Goal: Task Accomplishment & Management: Use online tool/utility

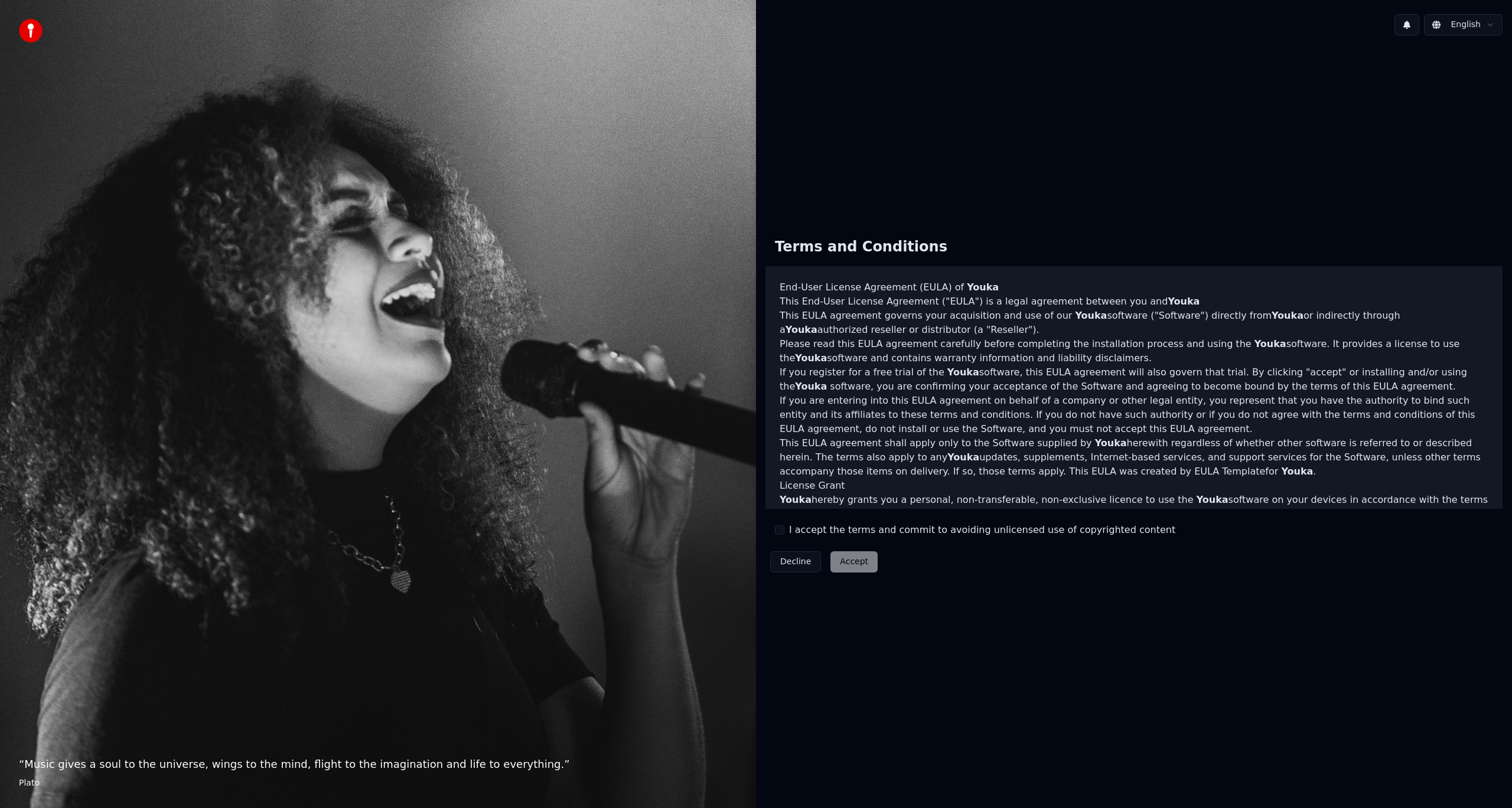
click at [873, 531] on label "I accept the terms and commit to avoiding unlicensed use of copyrighted content" at bounding box center [981, 531] width 386 height 14
click at [784, 531] on button "I accept the terms and commit to avoiding unlicensed use of copyrighted content" at bounding box center [780, 530] width 9 height 9
click at [873, 531] on label "I accept the terms and commit to avoiding unlicensed use of copyrighted content" at bounding box center [981, 531] width 386 height 14
click at [784, 531] on button "I accept the terms and commit to avoiding unlicensed use of copyrighted content" at bounding box center [780, 530] width 9 height 9
click at [872, 532] on label "I accept the terms and commit to avoiding unlicensed use of copyrighted content" at bounding box center [981, 531] width 386 height 14
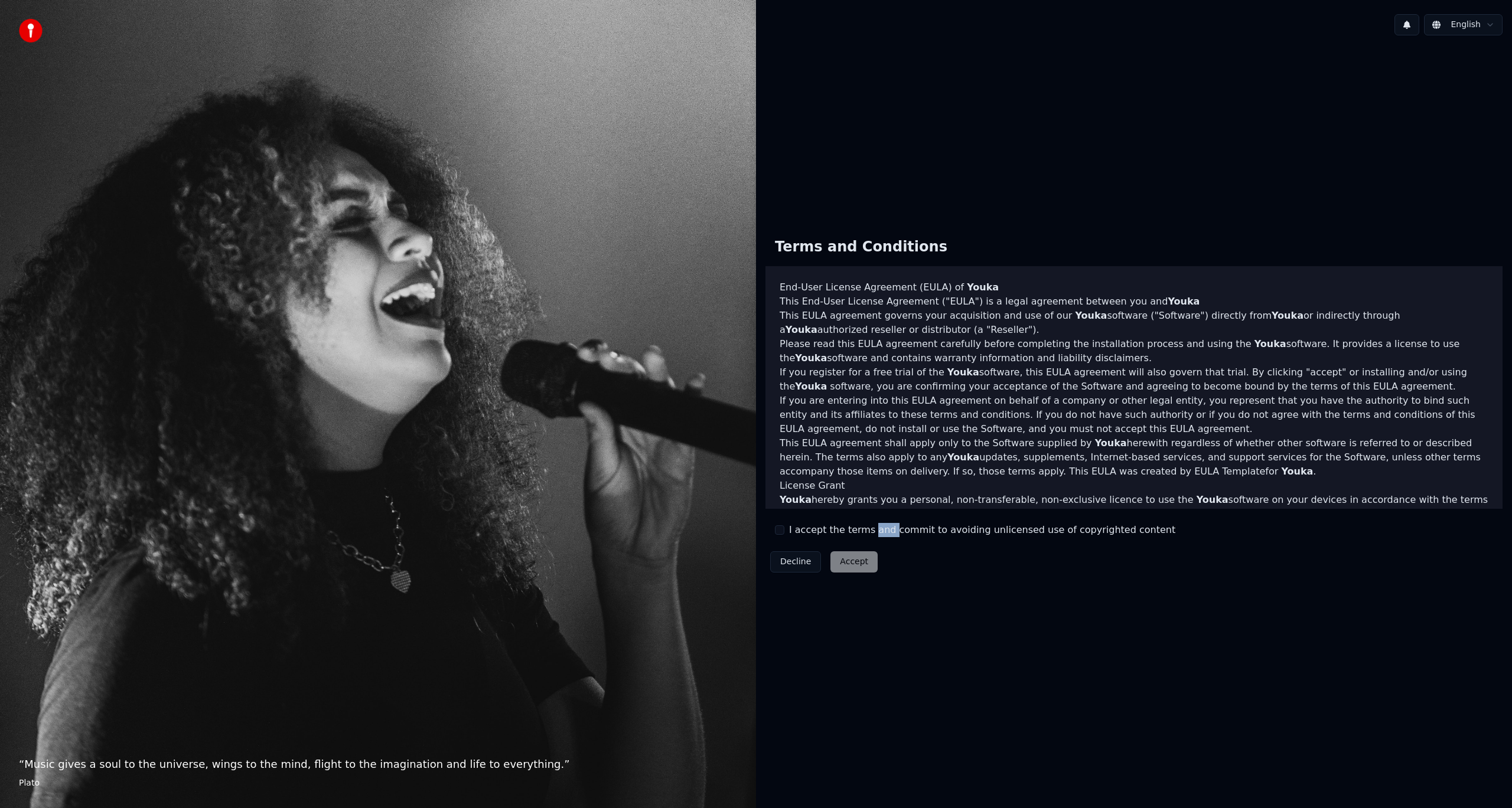
click at [784, 532] on button "I accept the terms and commit to avoiding unlicensed use of copyrighted content" at bounding box center [780, 530] width 9 height 9
click at [860, 565] on button "Accept" at bounding box center [854, 562] width 47 height 22
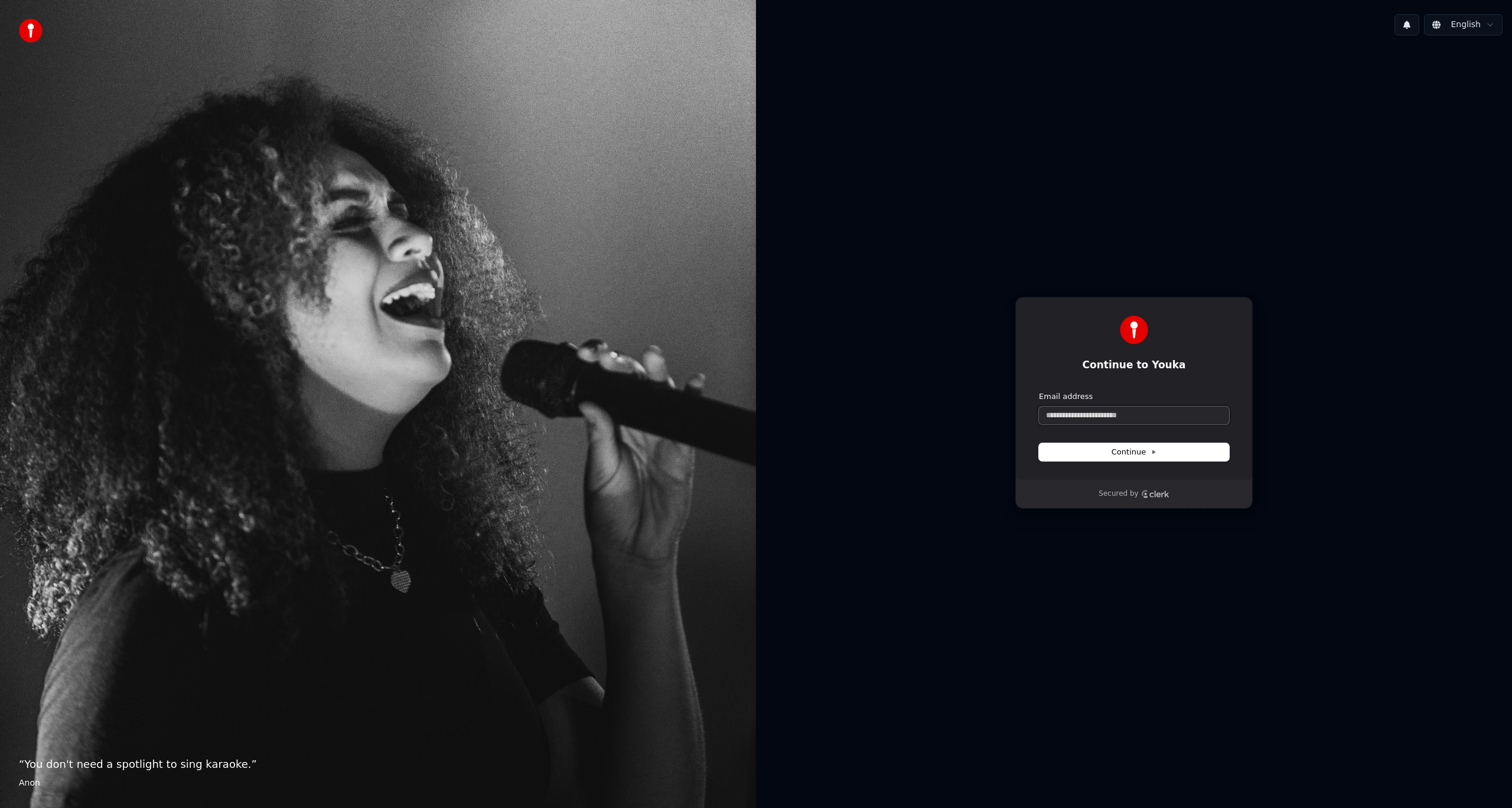
click at [1149, 421] on input "Email address" at bounding box center [1134, 416] width 190 height 18
type input "*"
click at [1039, 391] on button "submit" at bounding box center [1039, 391] width 0 height 0
type input "**********"
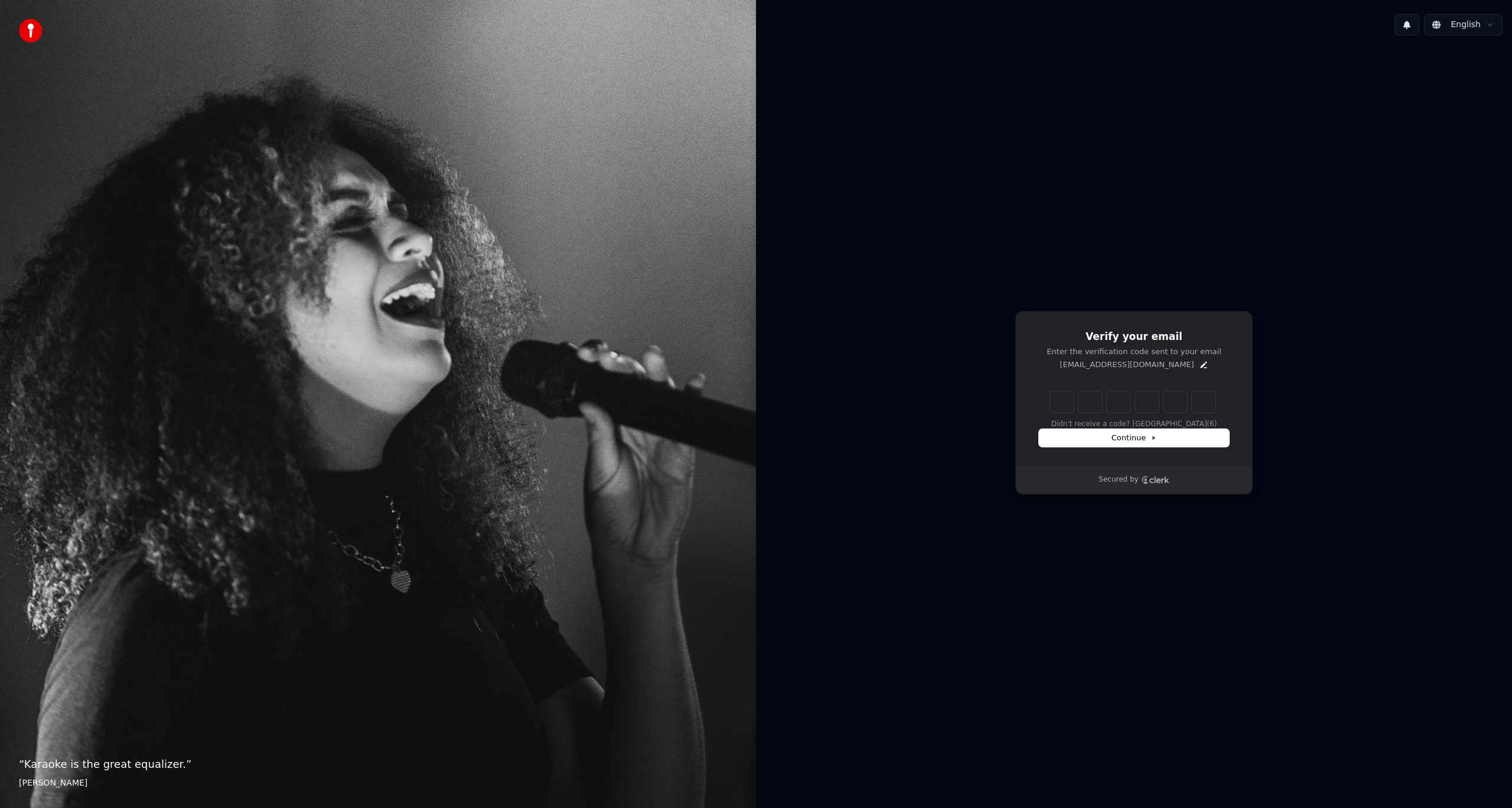
type input "******"
type input "*"
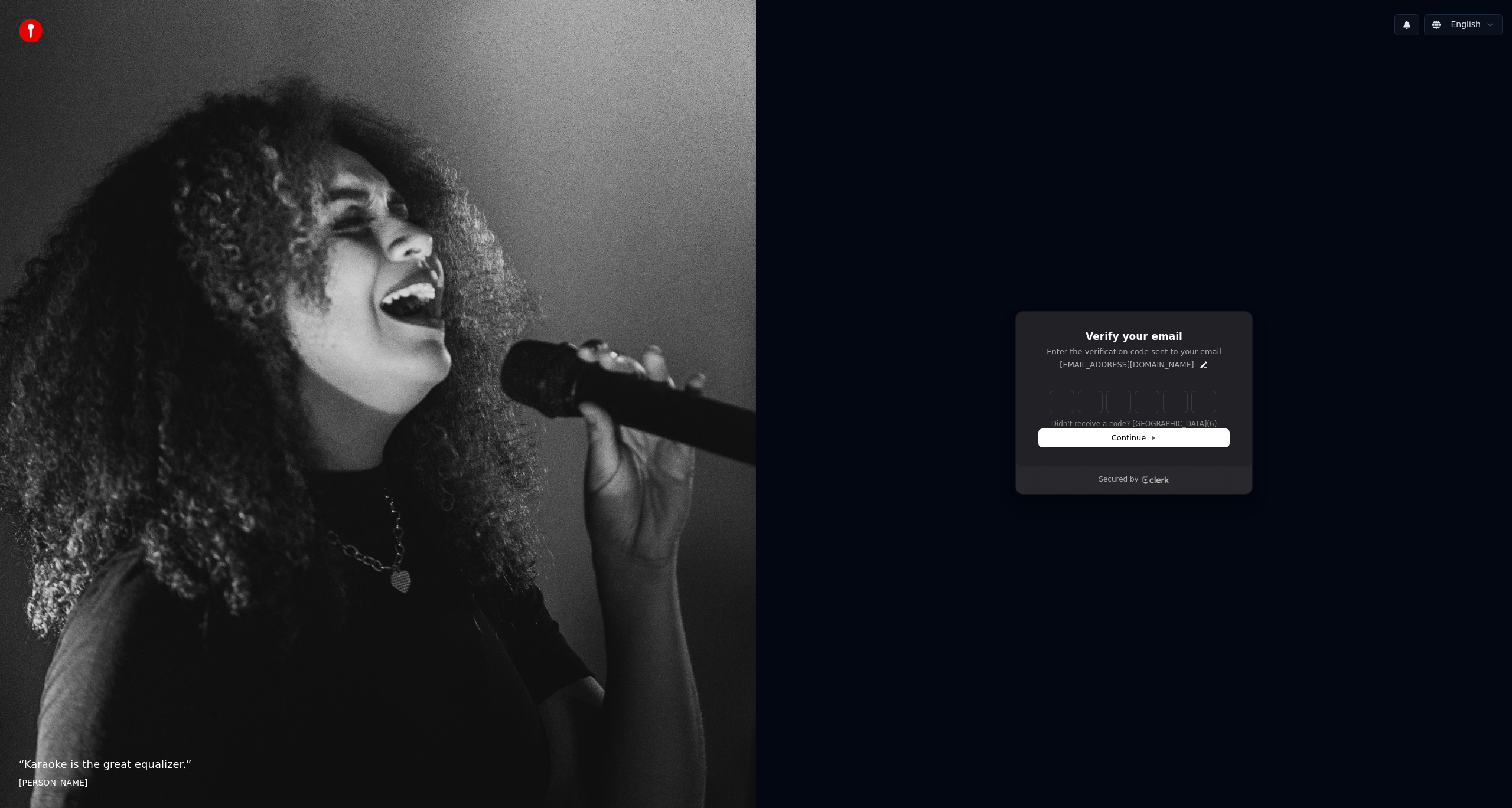
type input "*"
click at [1121, 439] on div "Continue" at bounding box center [1134, 438] width 190 height 18
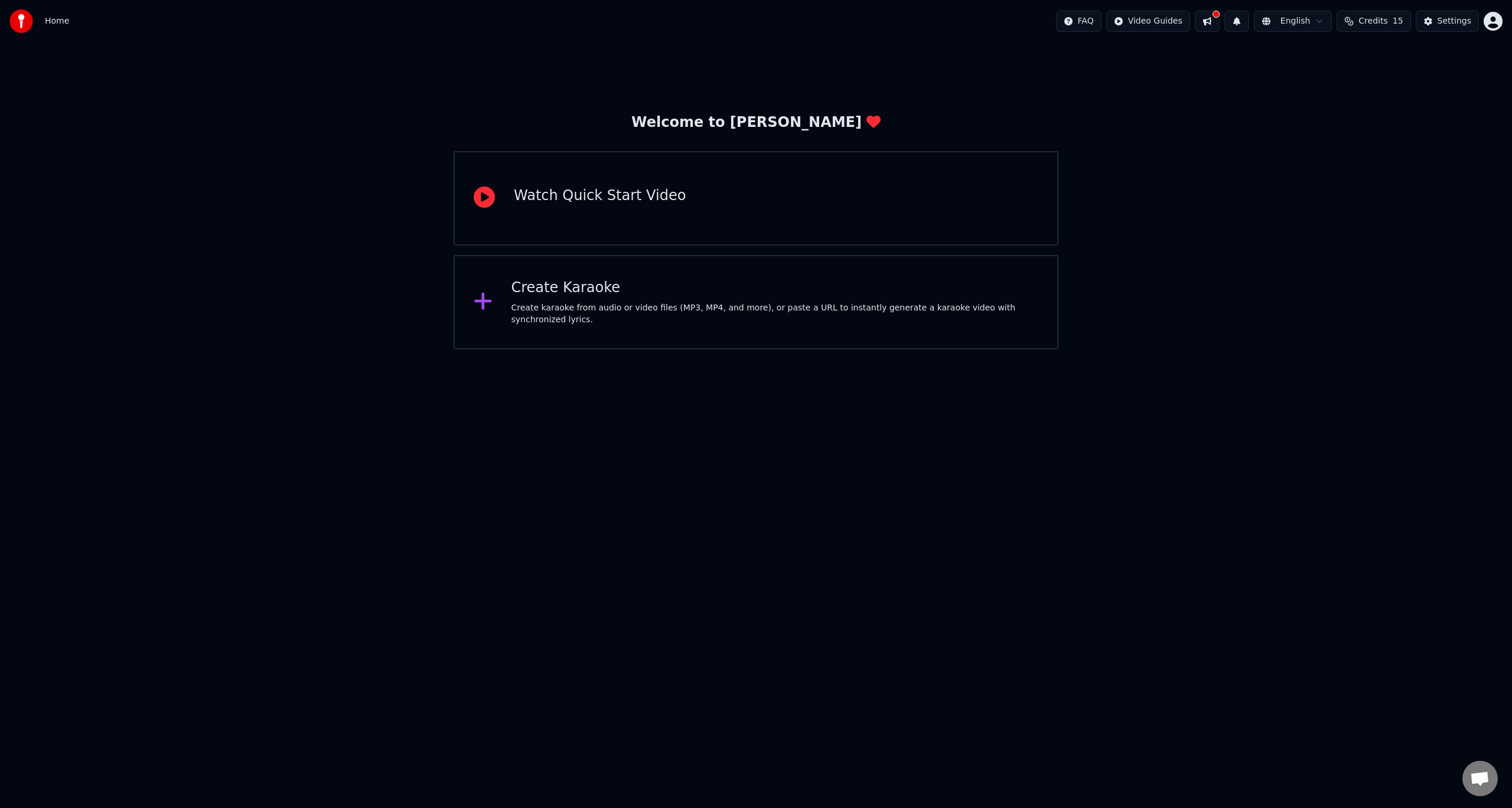
click at [646, 203] on div "Watch Quick Start Video" at bounding box center [600, 195] width 172 height 19
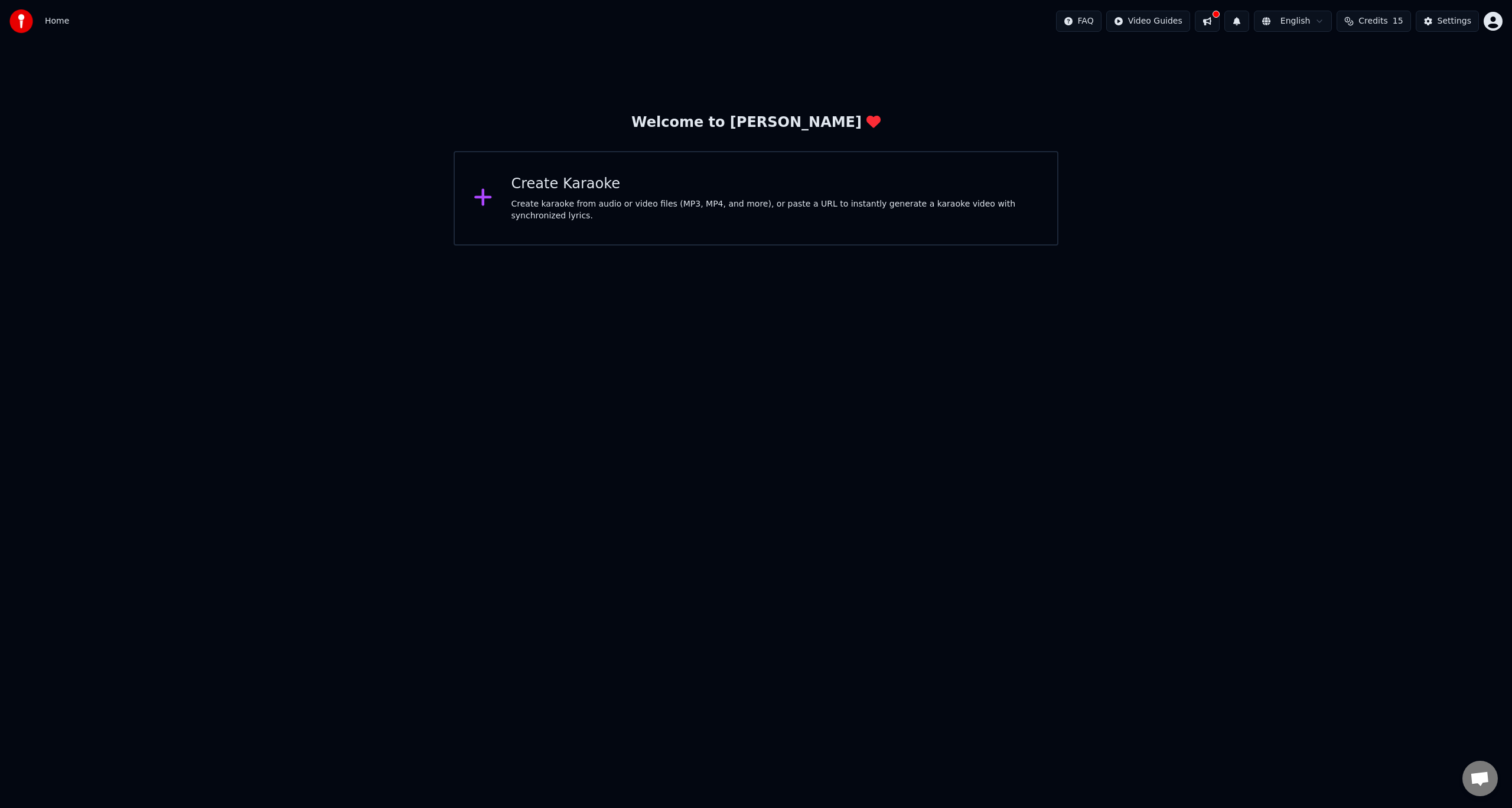
click at [786, 215] on div "Create karaoke from audio or video files (MP3, MP4, and more), or paste a URL t…" at bounding box center [775, 210] width 527 height 23
click at [728, 185] on div "Create Karaoke" at bounding box center [775, 183] width 527 height 19
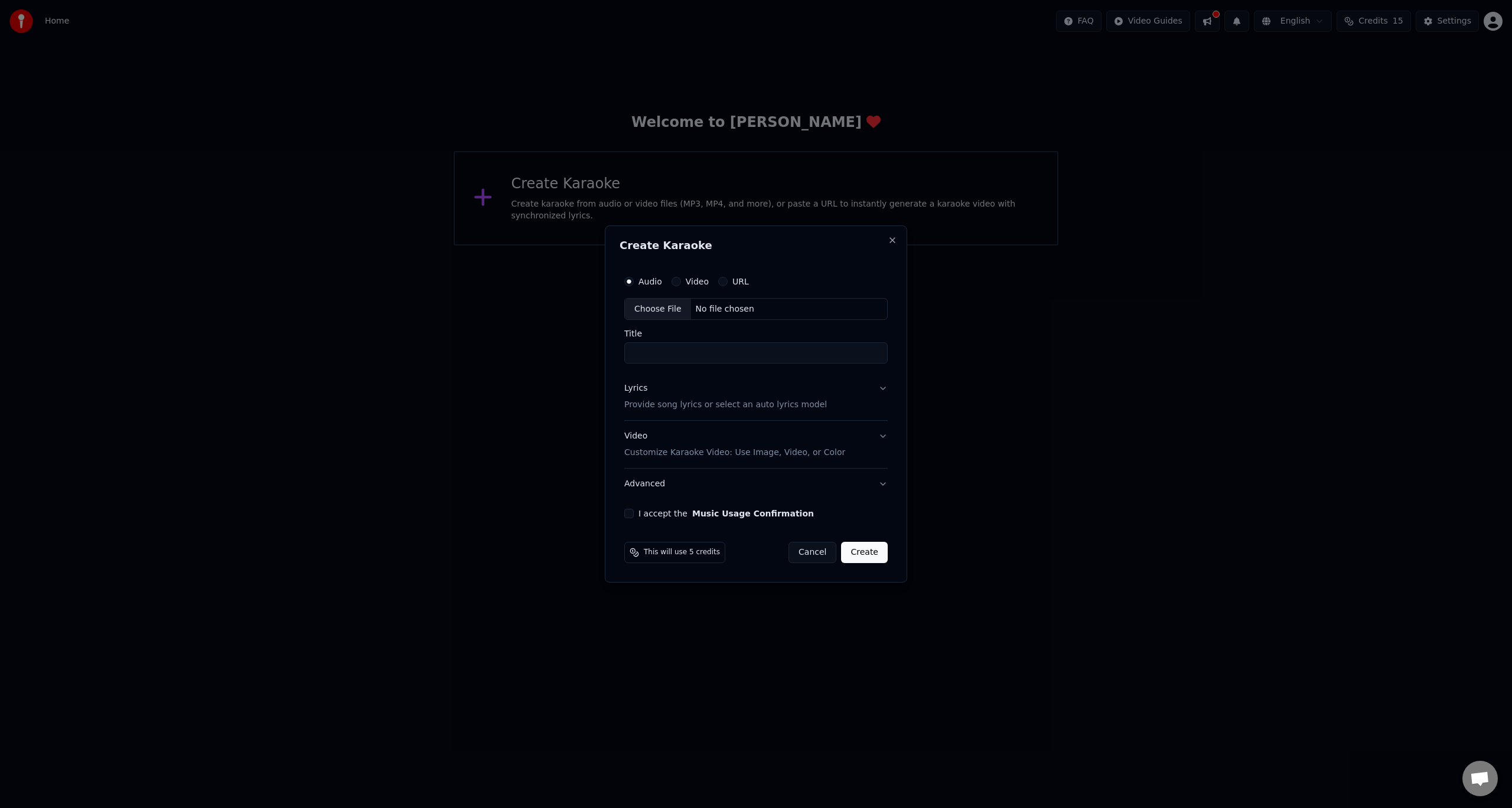
click at [742, 273] on div "Audio Video URL" at bounding box center [755, 281] width 263 height 23
click at [733, 277] on label "URL" at bounding box center [741, 281] width 16 height 8
click at [728, 277] on button "URL" at bounding box center [723, 281] width 9 height 9
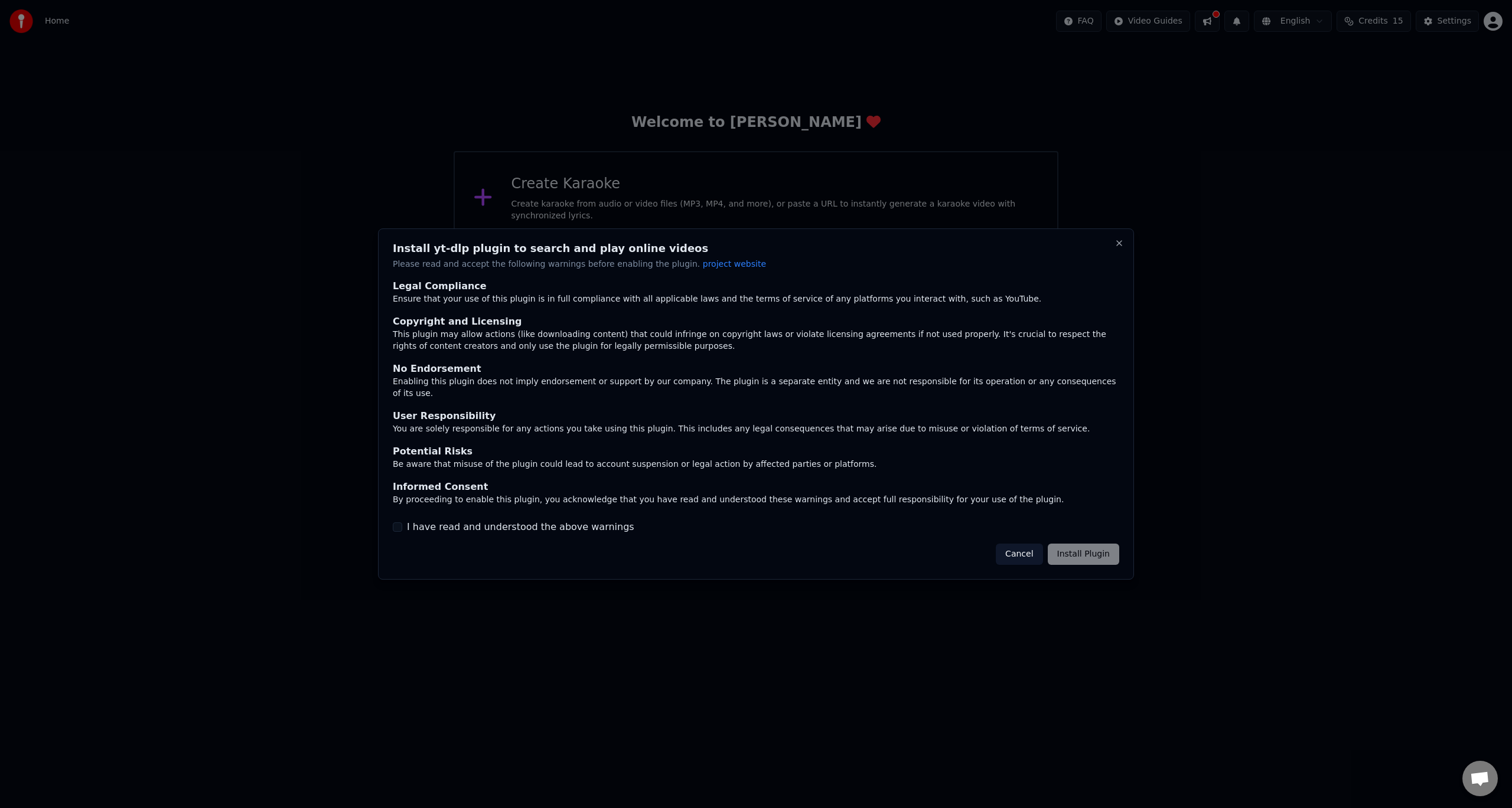
click at [1097, 550] on div "Cancel Install Plugin" at bounding box center [1057, 554] width 123 height 22
click at [1101, 547] on div "Cancel Install Plugin" at bounding box center [1057, 554] width 123 height 22
click at [1097, 555] on div "Cancel Install Plugin" at bounding box center [1057, 554] width 123 height 22
click at [1117, 246] on button "Close" at bounding box center [1119, 243] width 9 height 9
click at [1081, 543] on div "Cancel Install Plugin" at bounding box center [1057, 554] width 123 height 22
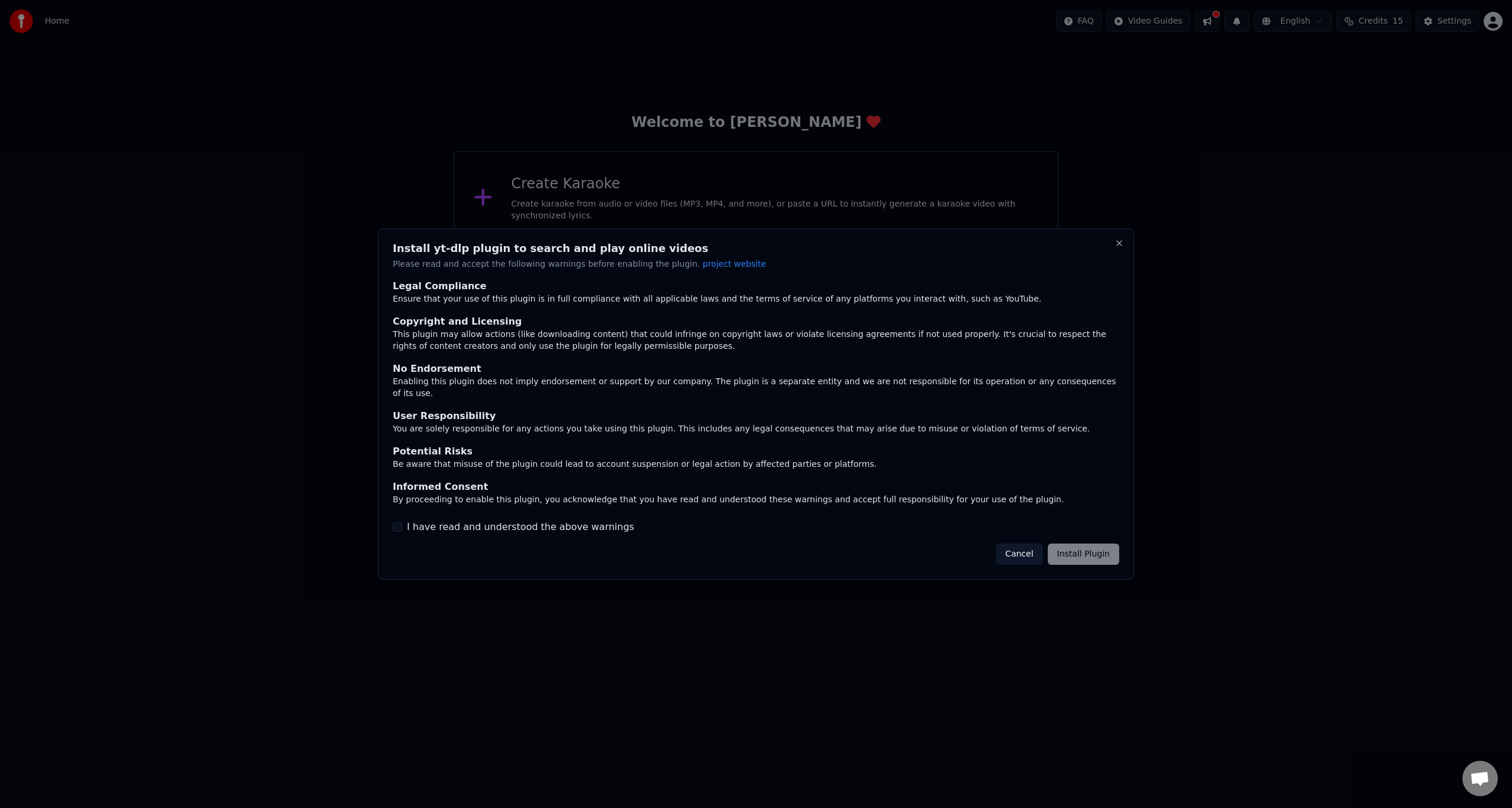
drag, startPoint x: 584, startPoint y: 516, endPoint x: 689, endPoint y: 510, distance: 105.2
click at [584, 513] on div "Legal Compliance Ensure that your use of this plugin is in full compliance with…" at bounding box center [755, 408] width 726 height 255
click at [402, 520] on div "I have read and understood the above warnings" at bounding box center [755, 527] width 726 height 14
click at [400, 522] on button "I have read and understood the above warnings" at bounding box center [397, 527] width 9 height 9
click at [1114, 548] on button "Install Plugin" at bounding box center [1082, 554] width 71 height 22
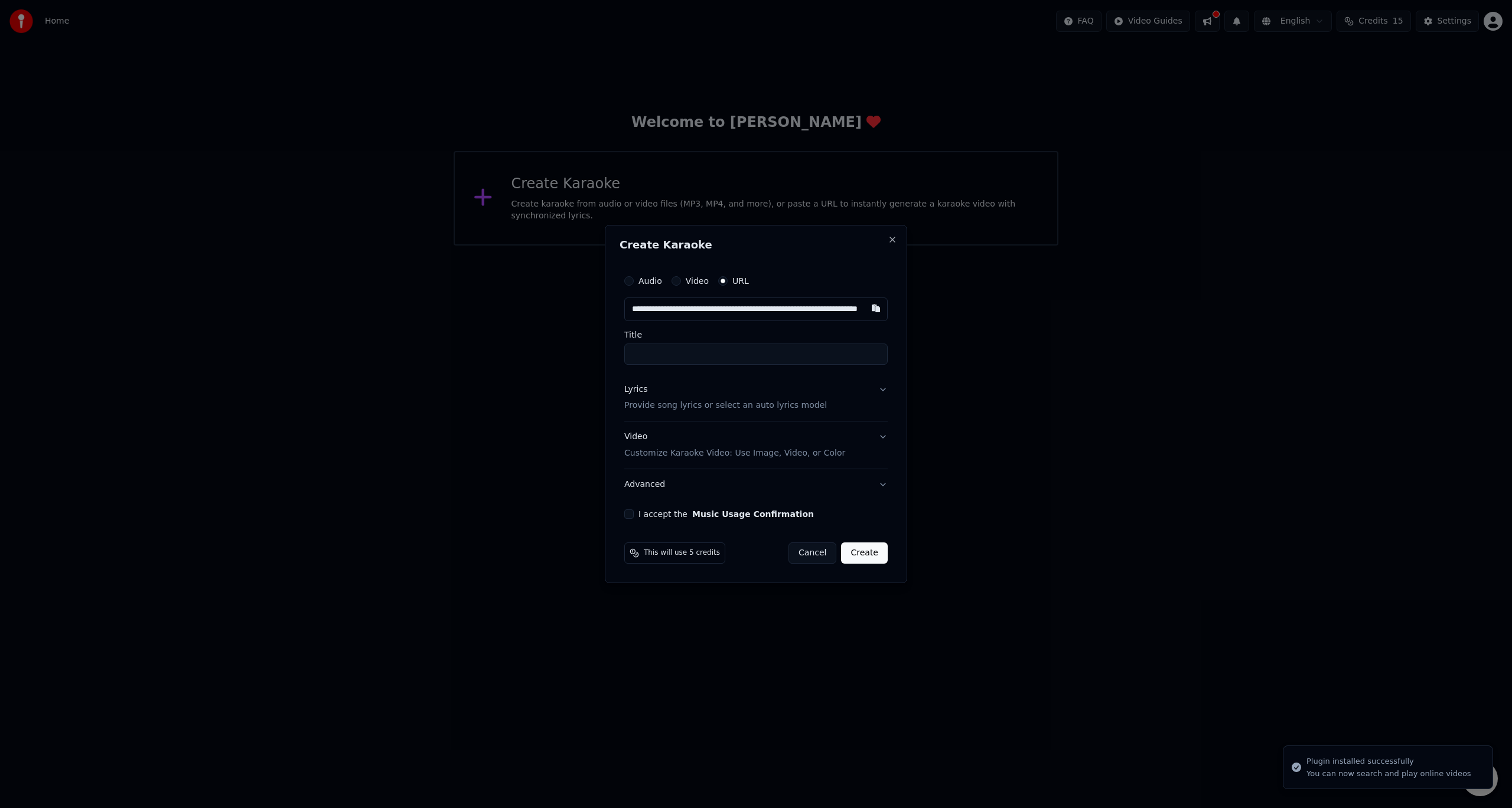
scroll to position [0, 67]
type input "**********"
click at [782, 334] on label "Title" at bounding box center [755, 334] width 263 height 8
click at [782, 343] on input "Title" at bounding box center [755, 354] width 263 height 22
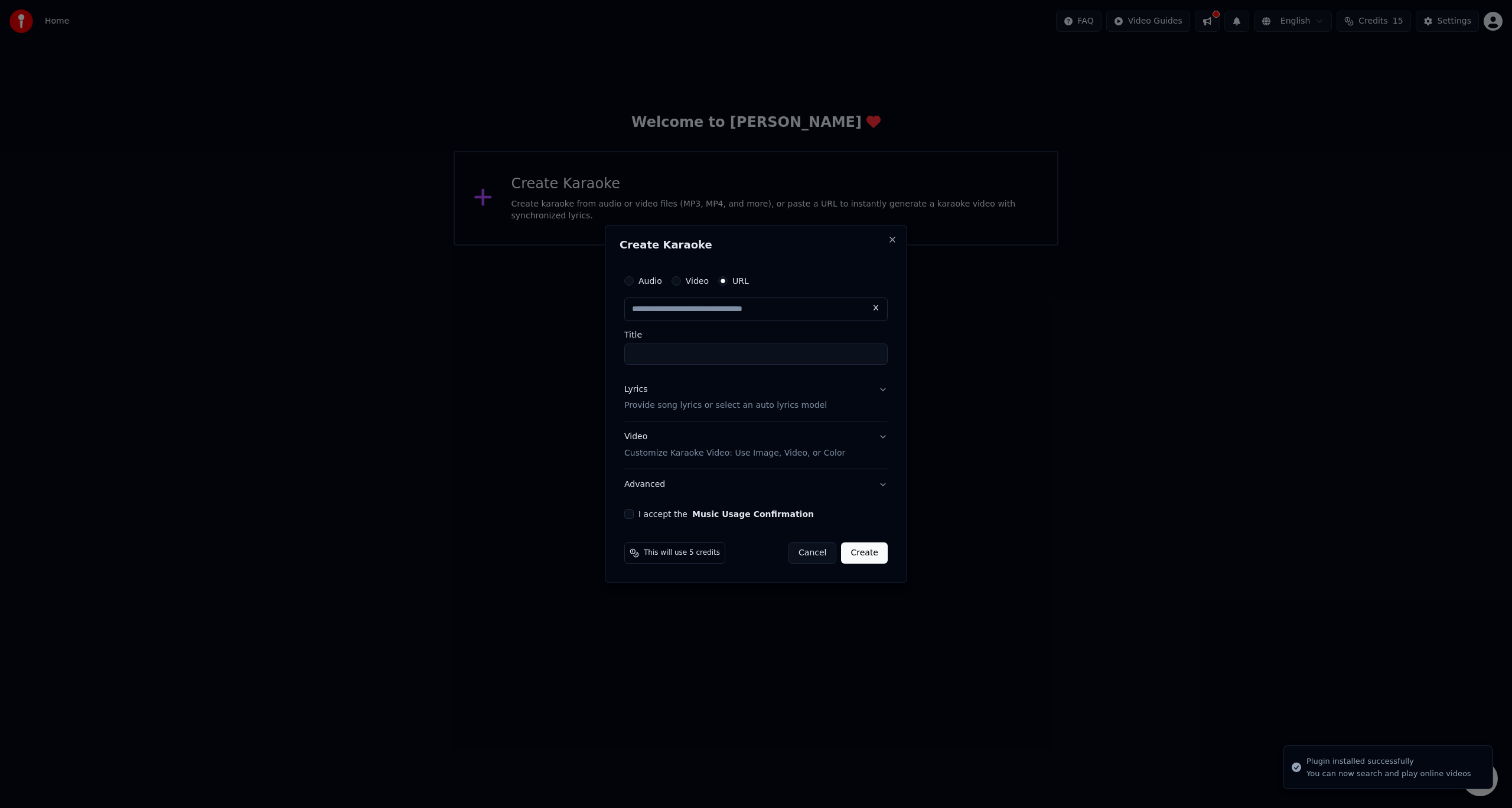
click at [777, 343] on div "Title" at bounding box center [755, 348] width 263 height 34
type input "**********"
click at [808, 409] on button "Lyrics Provide song lyrics or select an auto lyrics model" at bounding box center [755, 398] width 263 height 47
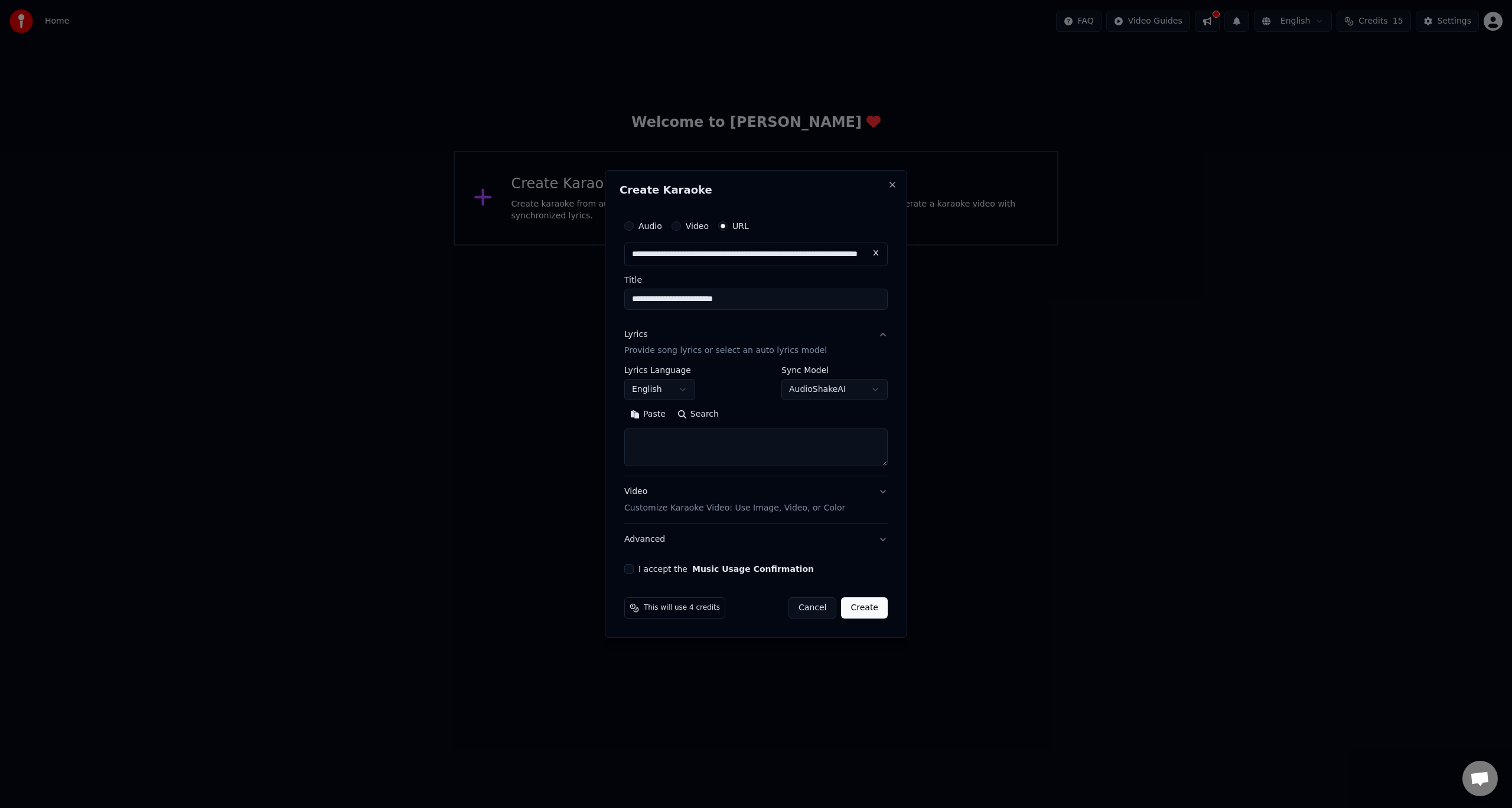
click at [707, 416] on button "Search" at bounding box center [697, 415] width 53 height 19
click at [829, 447] on textarea at bounding box center [755, 448] width 263 height 38
type textarea "**********"
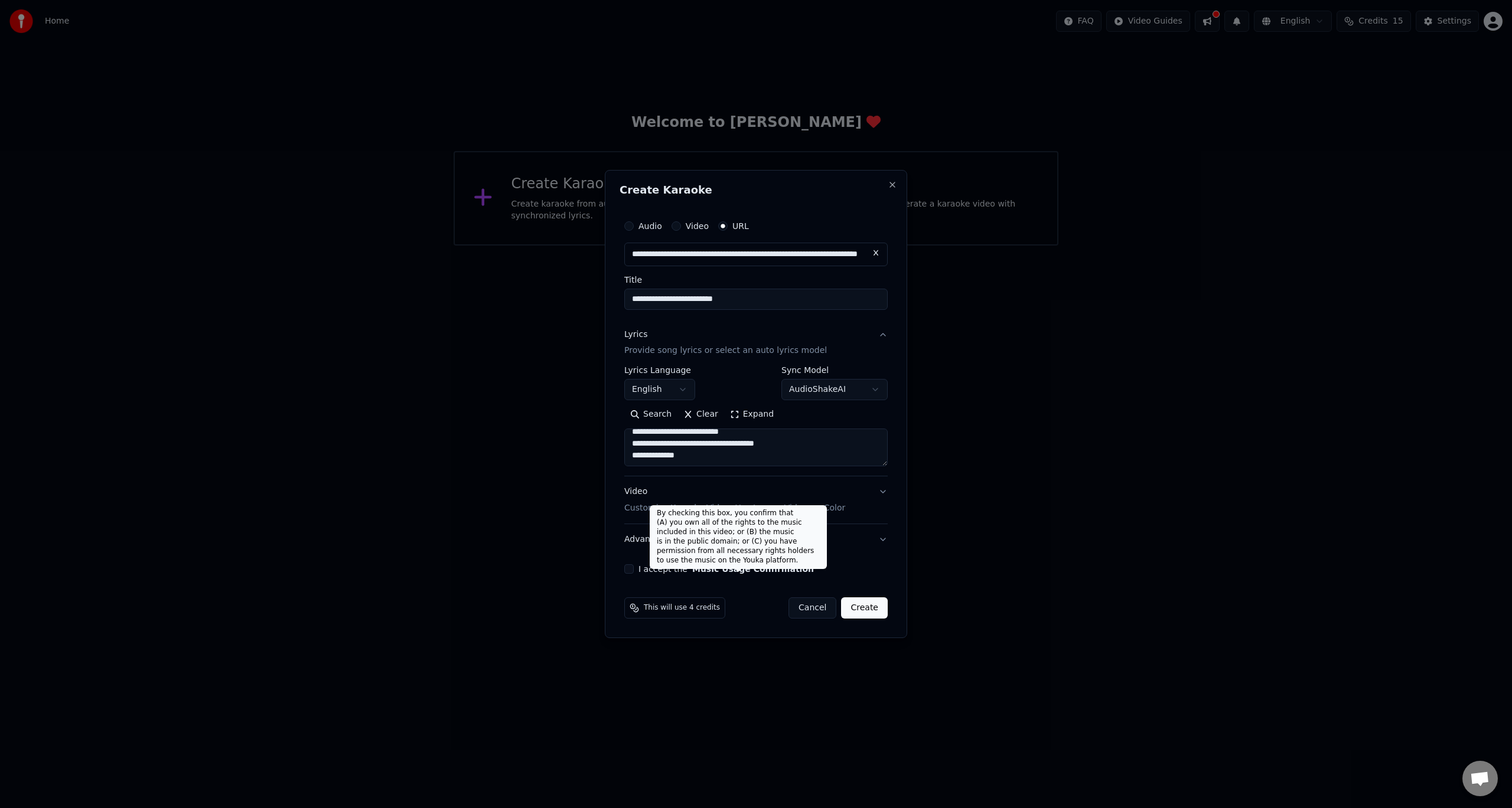
click at [692, 566] on button "Music Usage Confirmation" at bounding box center [752, 568] width 122 height 8
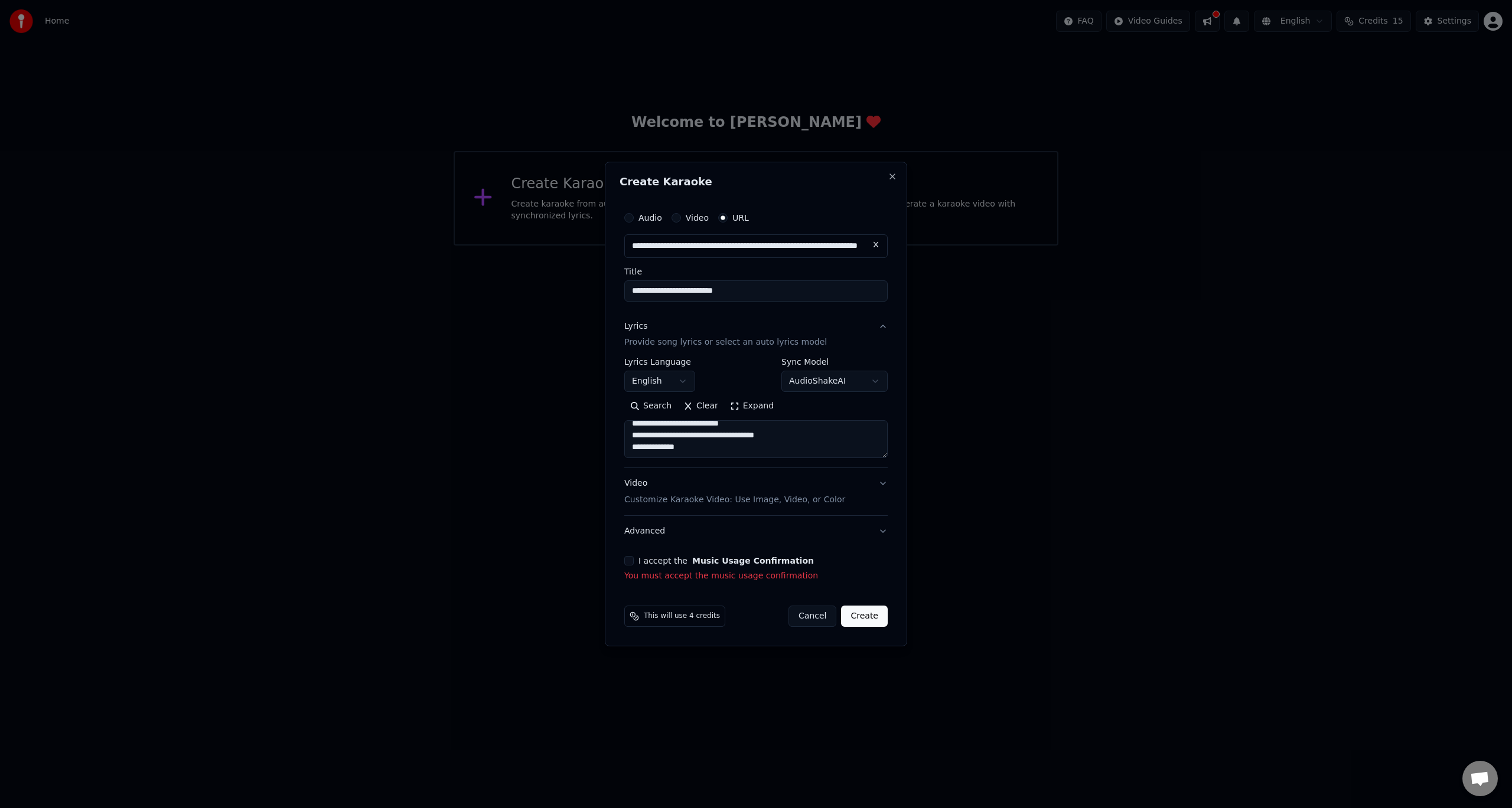
click at [626, 560] on button "I accept the Music Usage Confirmation" at bounding box center [628, 560] width 9 height 9
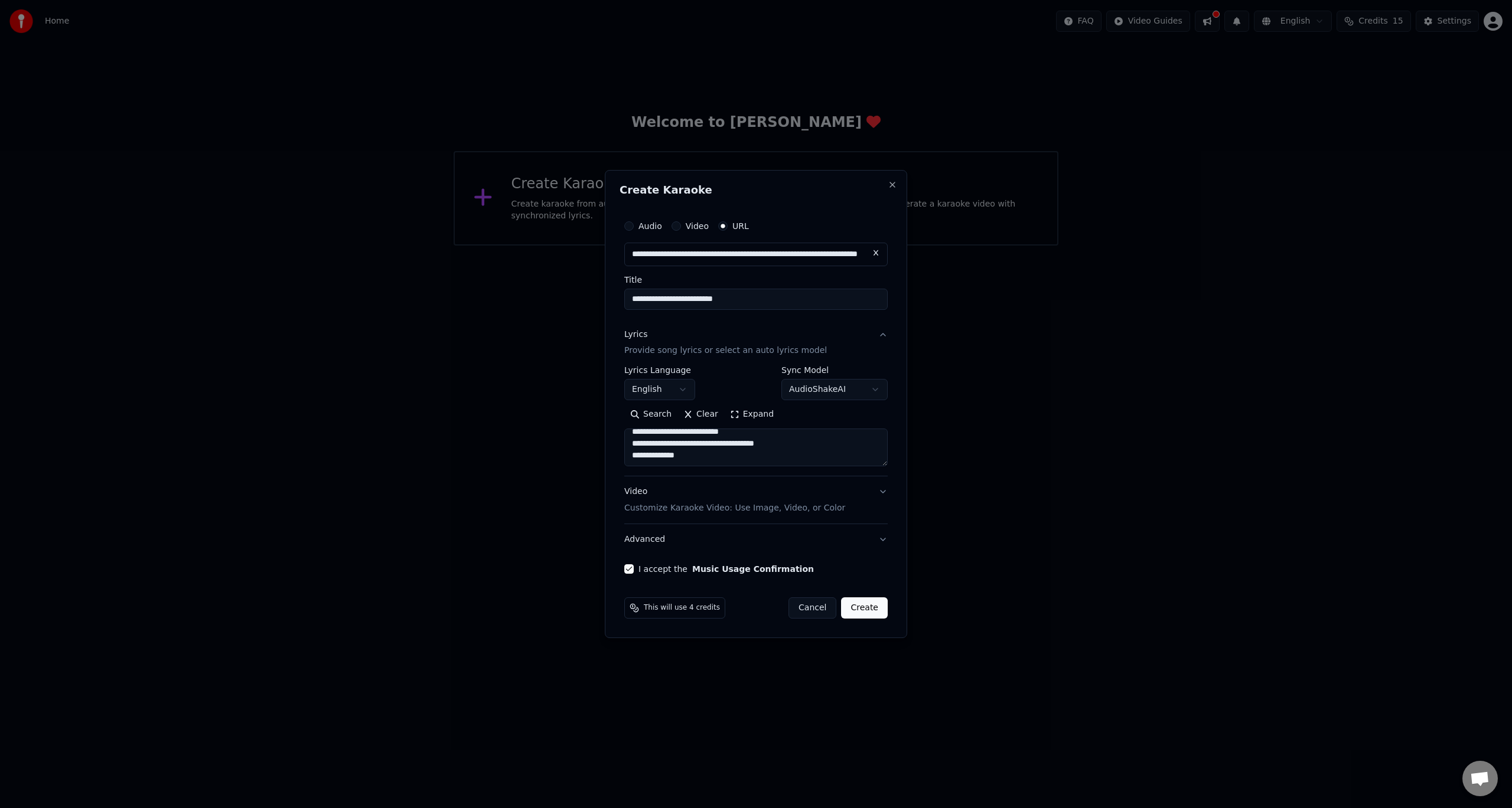
click at [865, 601] on button "Create" at bounding box center [865, 608] width 47 height 22
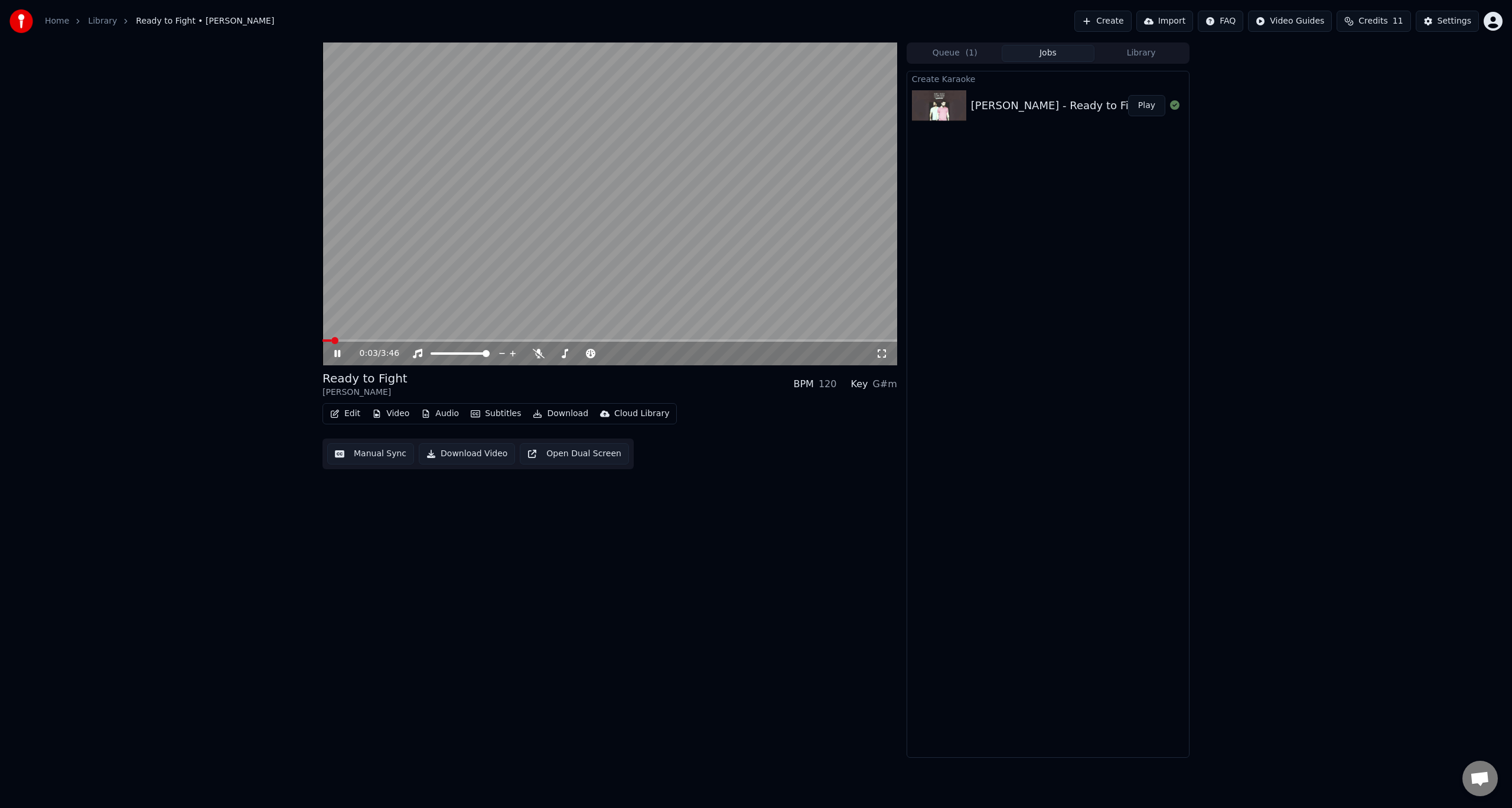
click at [539, 345] on div "0:03 / 3:46" at bounding box center [610, 353] width 574 height 23
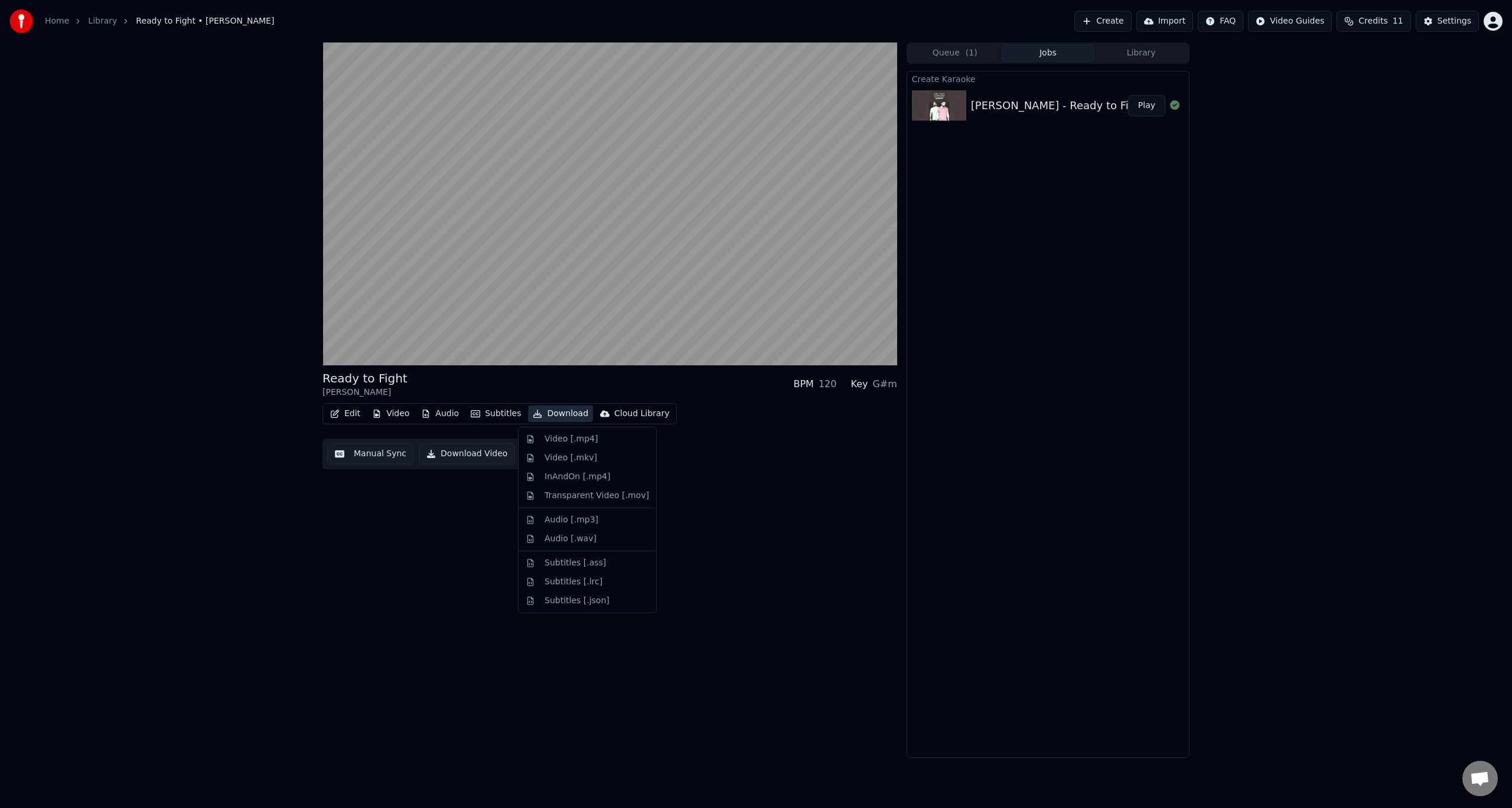
click at [537, 416] on button "Download" at bounding box center [561, 414] width 65 height 16
click at [627, 474] on div "InAndOn [.mp4]" at bounding box center [597, 476] width 105 height 12
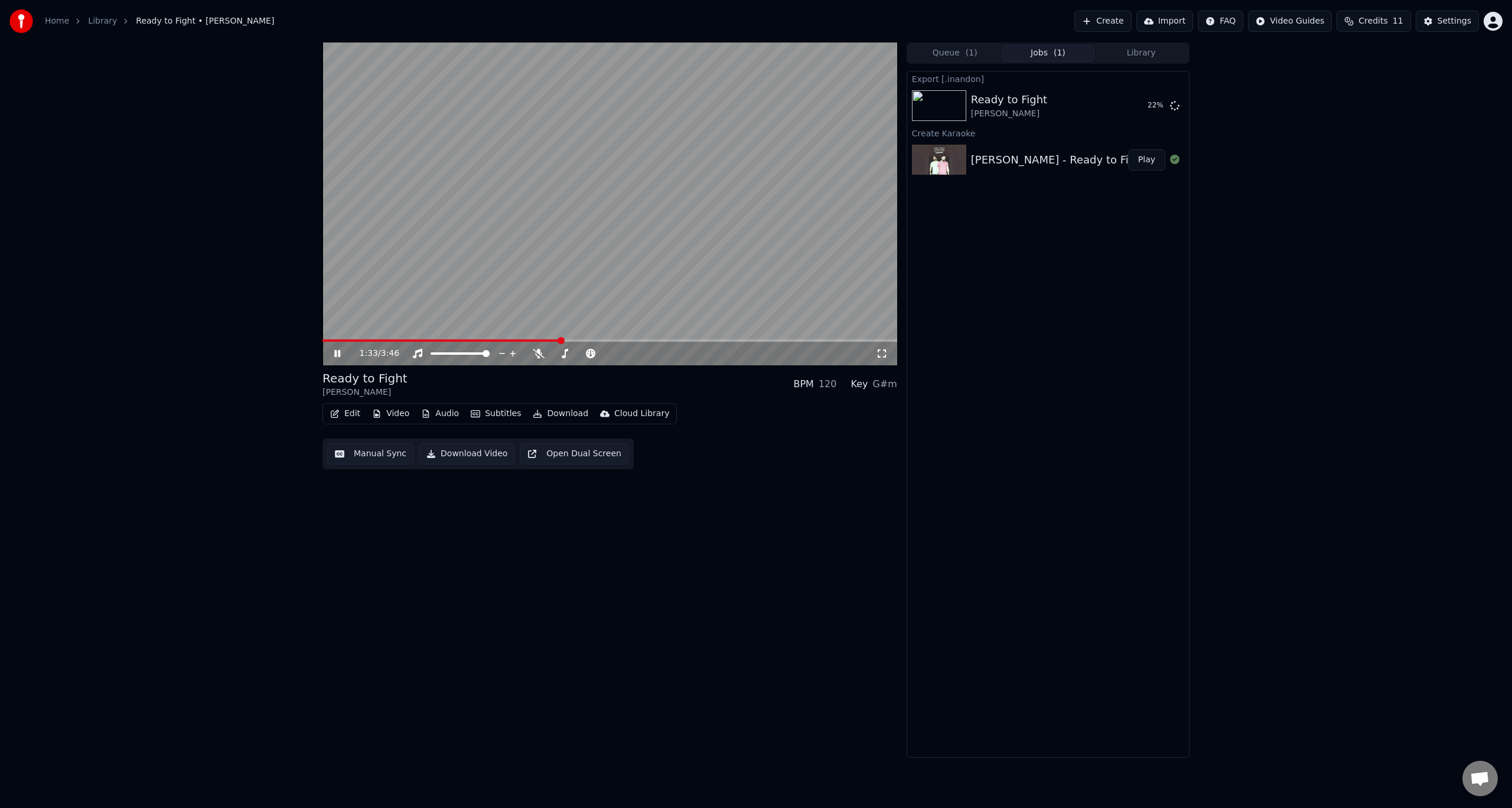
click at [468, 455] on button "Download Video" at bounding box center [467, 454] width 96 height 22
click at [885, 357] on div "1:38 / 3:46" at bounding box center [610, 353] width 565 height 12
click at [887, 352] on icon at bounding box center [881, 353] width 12 height 9
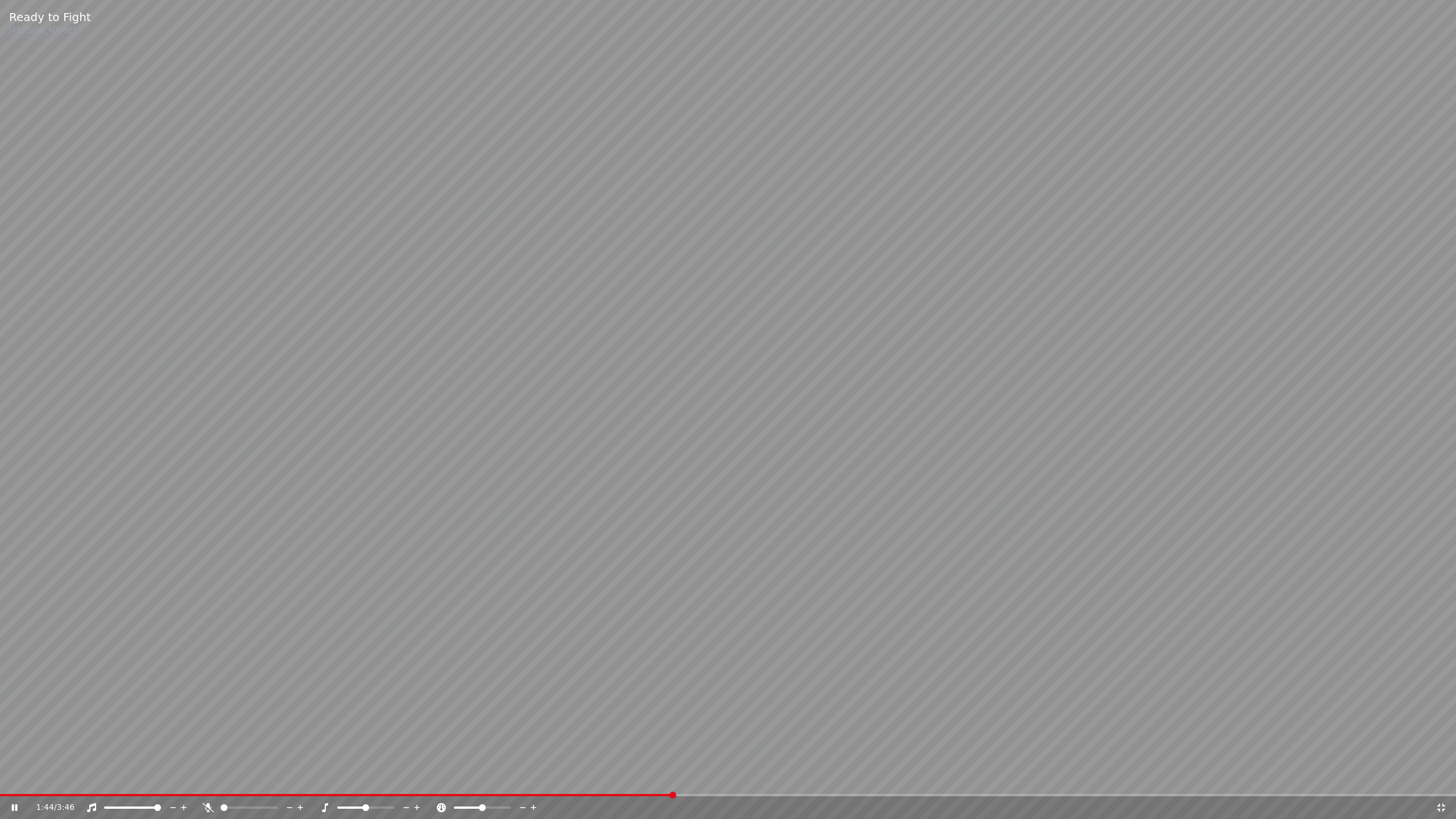
click at [1124, 586] on video at bounding box center [728, 410] width 1456 height 819
click at [1438, 778] on icon at bounding box center [1440, 808] width 8 height 8
